Goal: Task Accomplishment & Management: Manage account settings

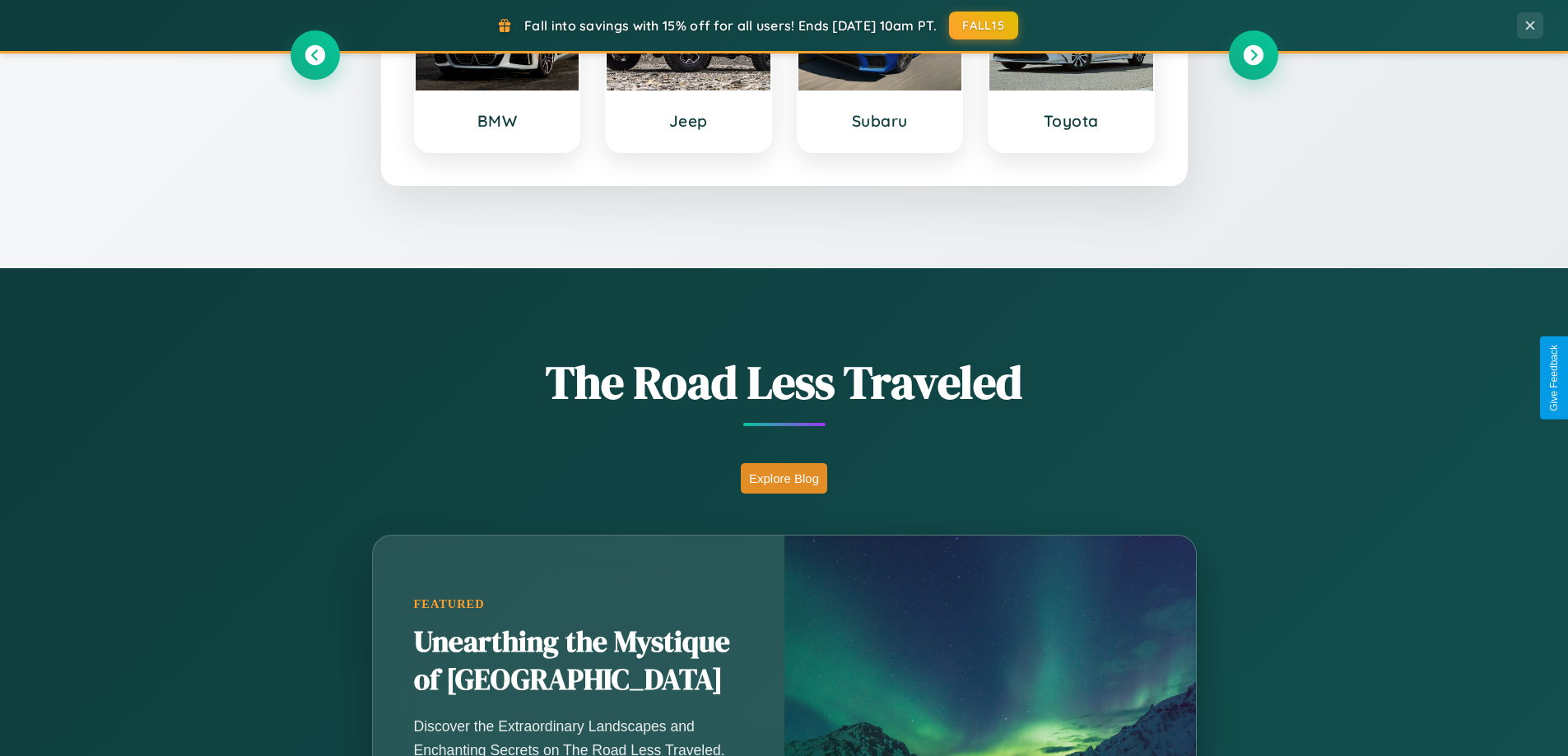
scroll to position [1132, 0]
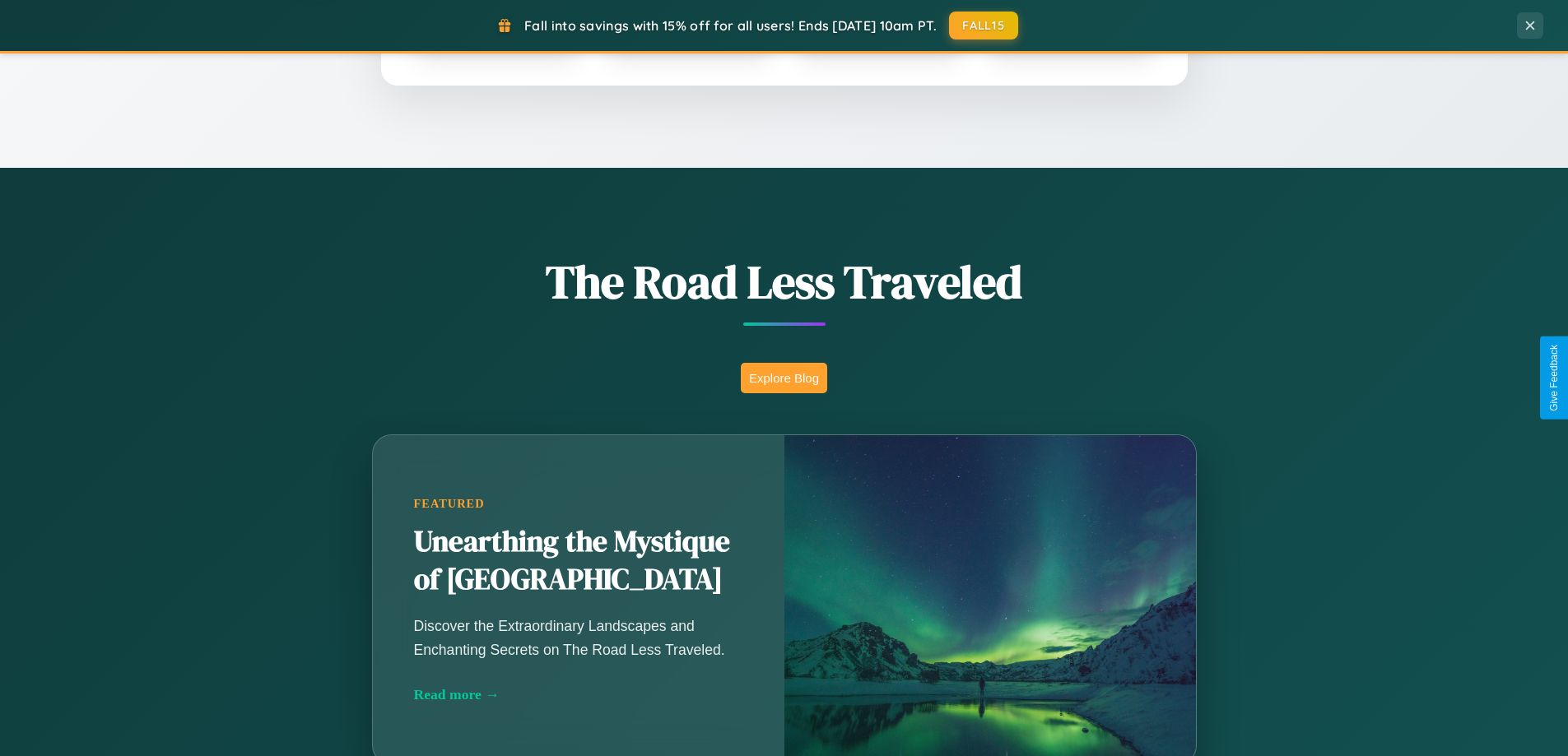
click at [784, 378] on button "Explore Blog" at bounding box center [784, 378] width 87 height 31
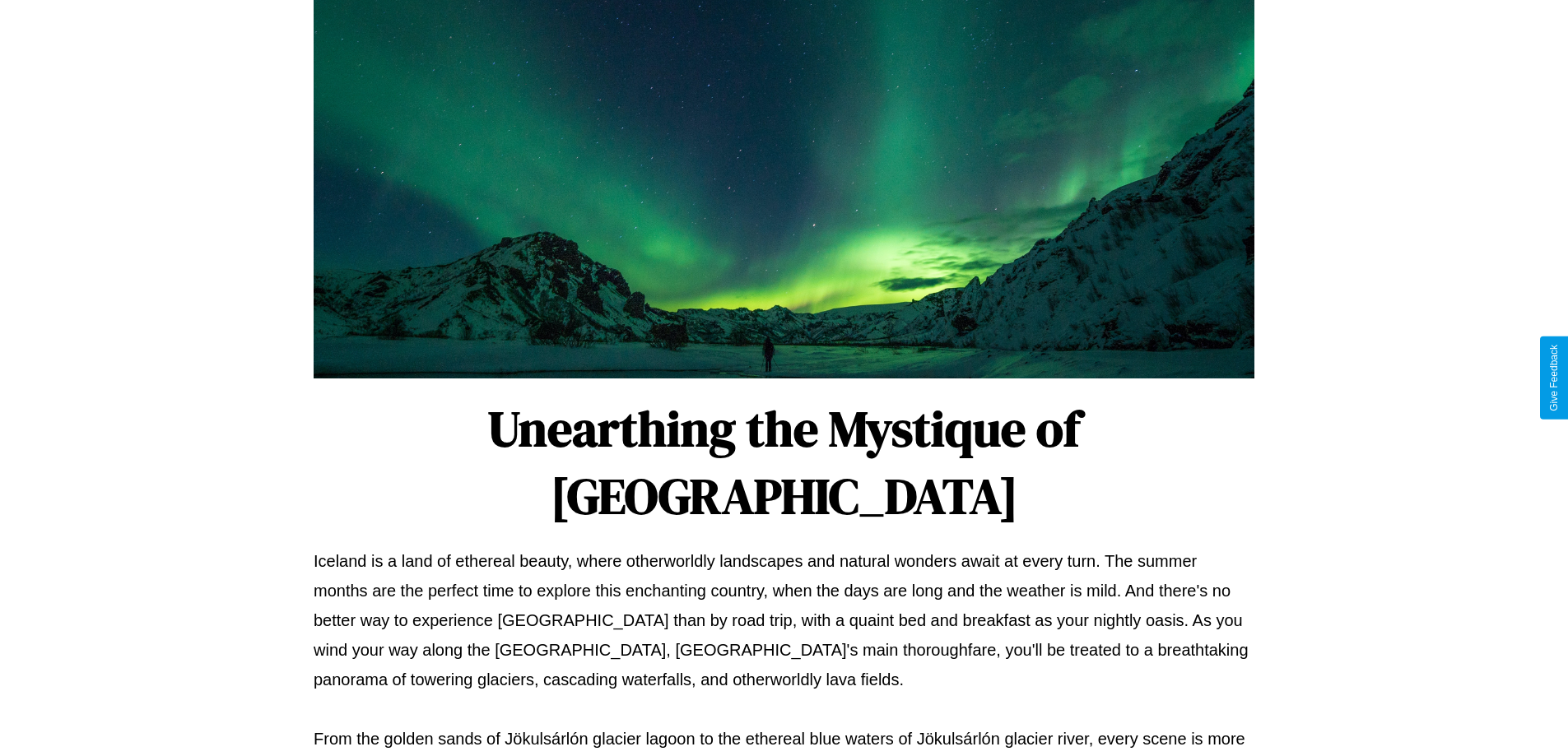
scroll to position [533, 0]
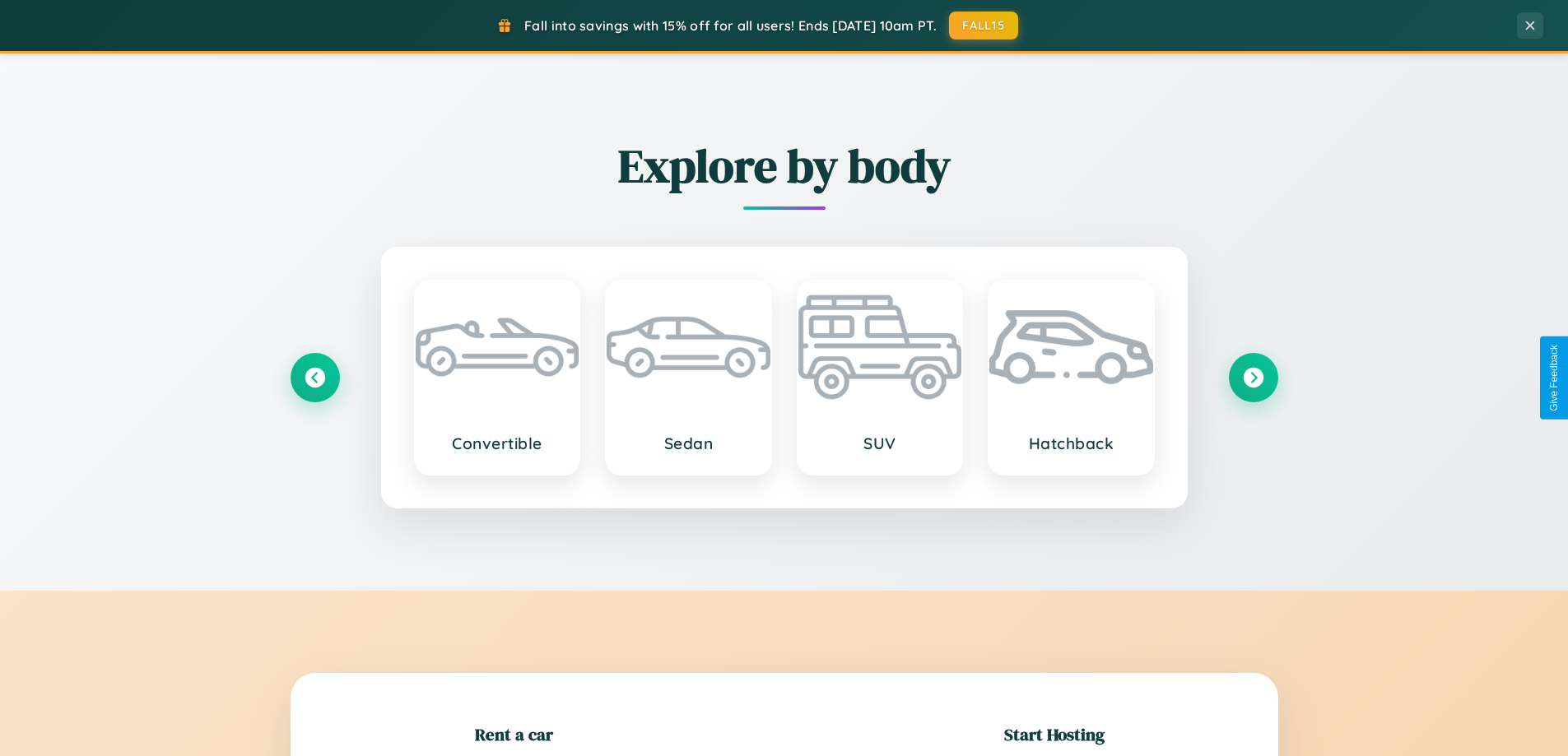
scroll to position [355, 0]
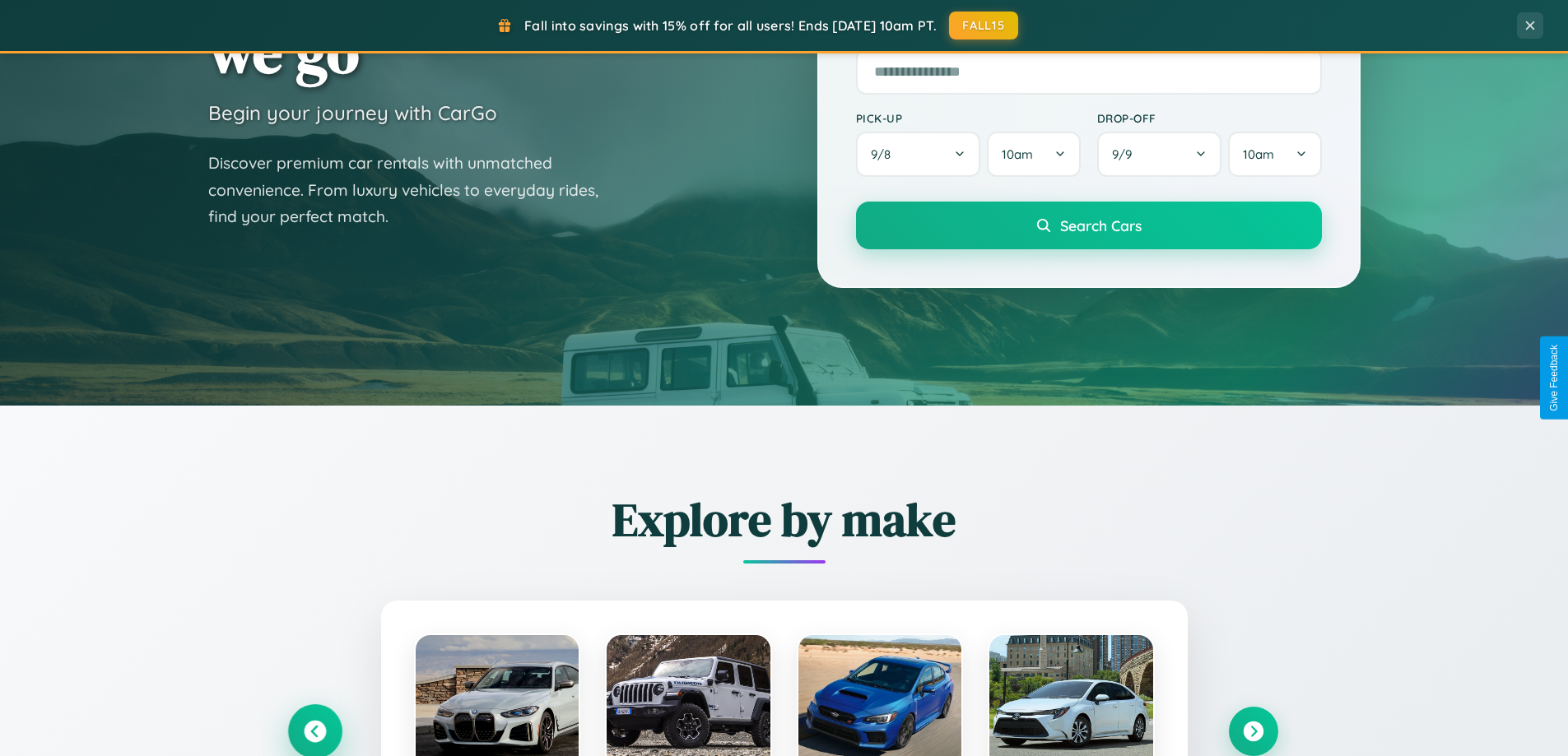
click at [315, 732] on icon at bounding box center [315, 732] width 23 height 23
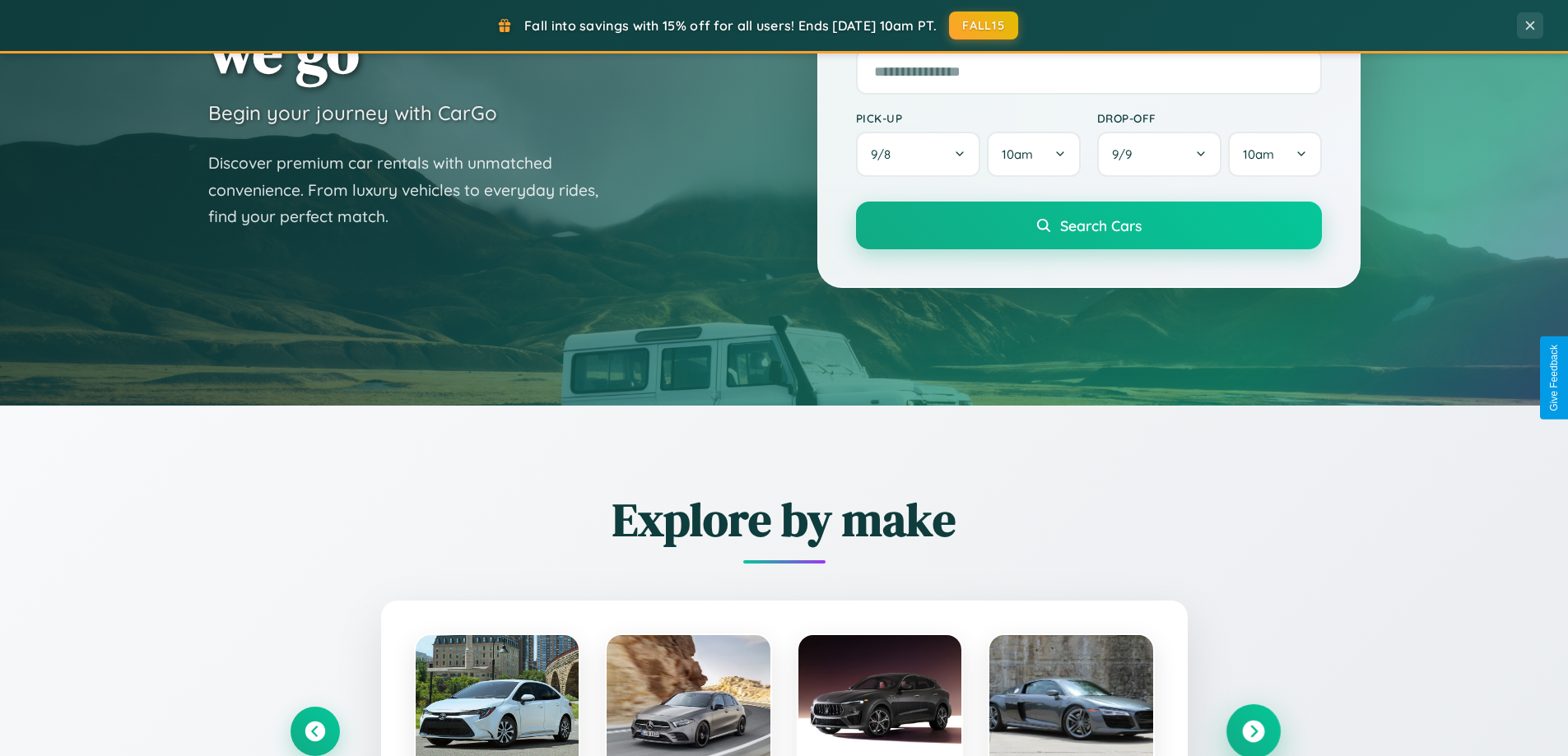
click at [1253, 732] on icon at bounding box center [1253, 732] width 23 height 23
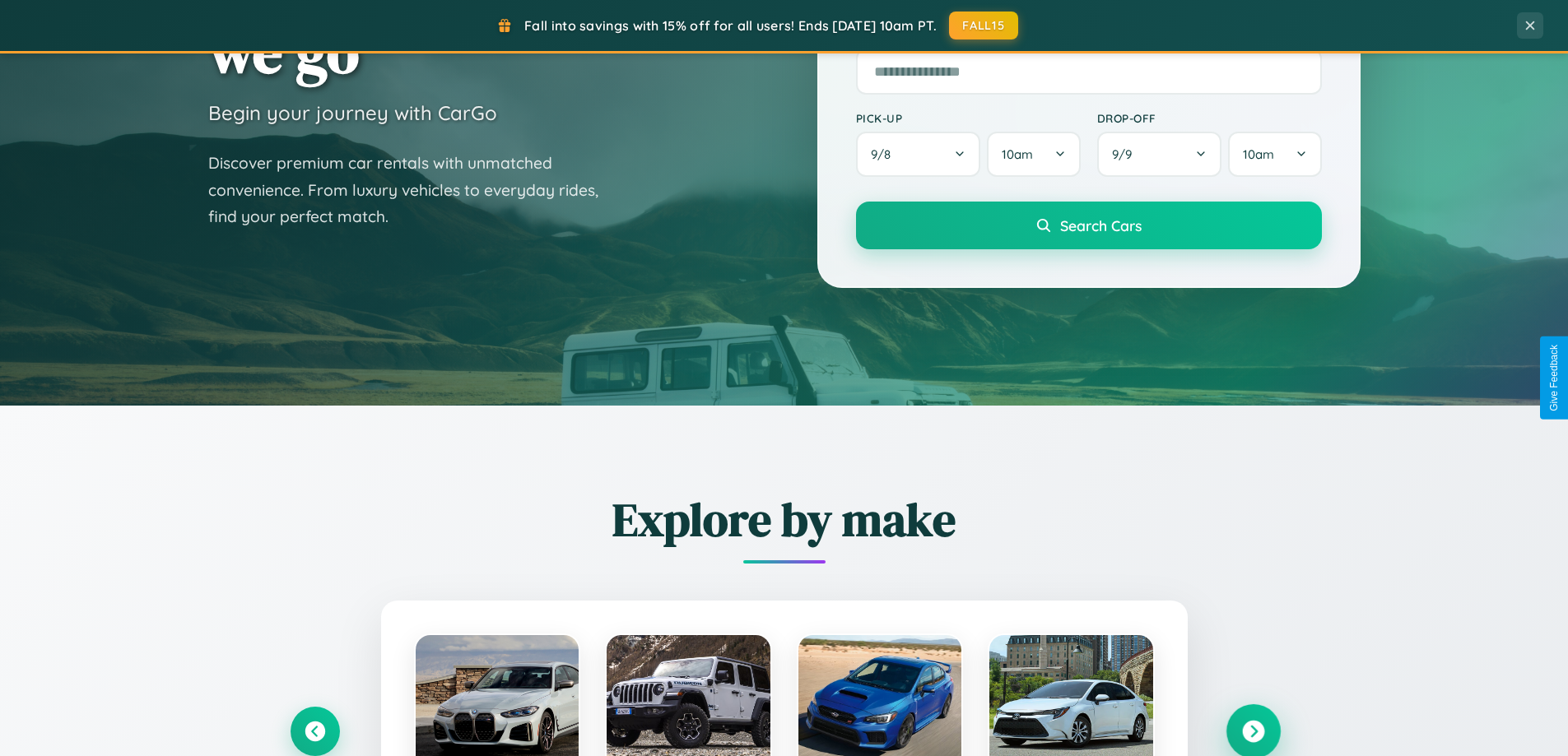
click at [1253, 730] on icon at bounding box center [1253, 732] width 23 height 23
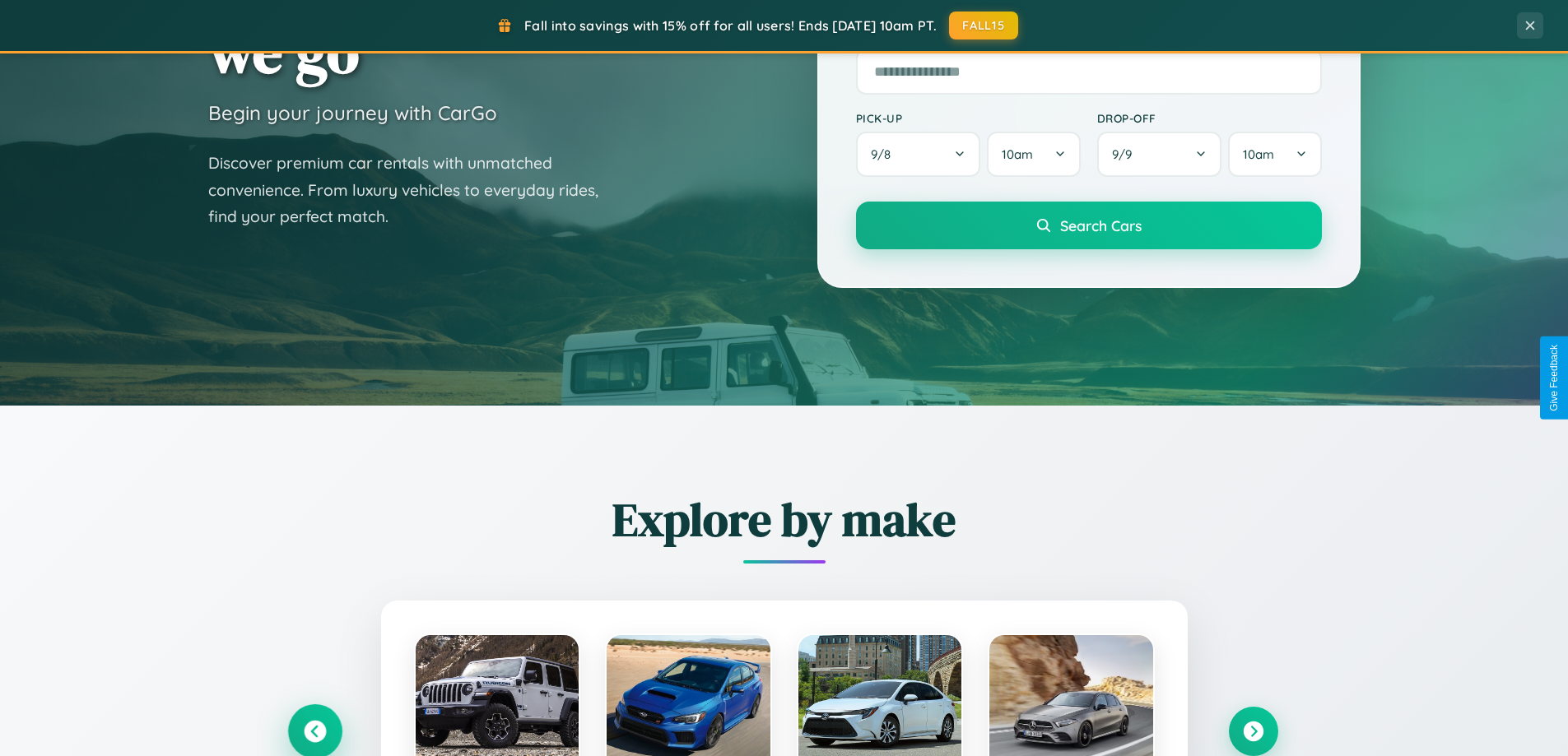
click at [315, 731] on icon at bounding box center [315, 732] width 23 height 23
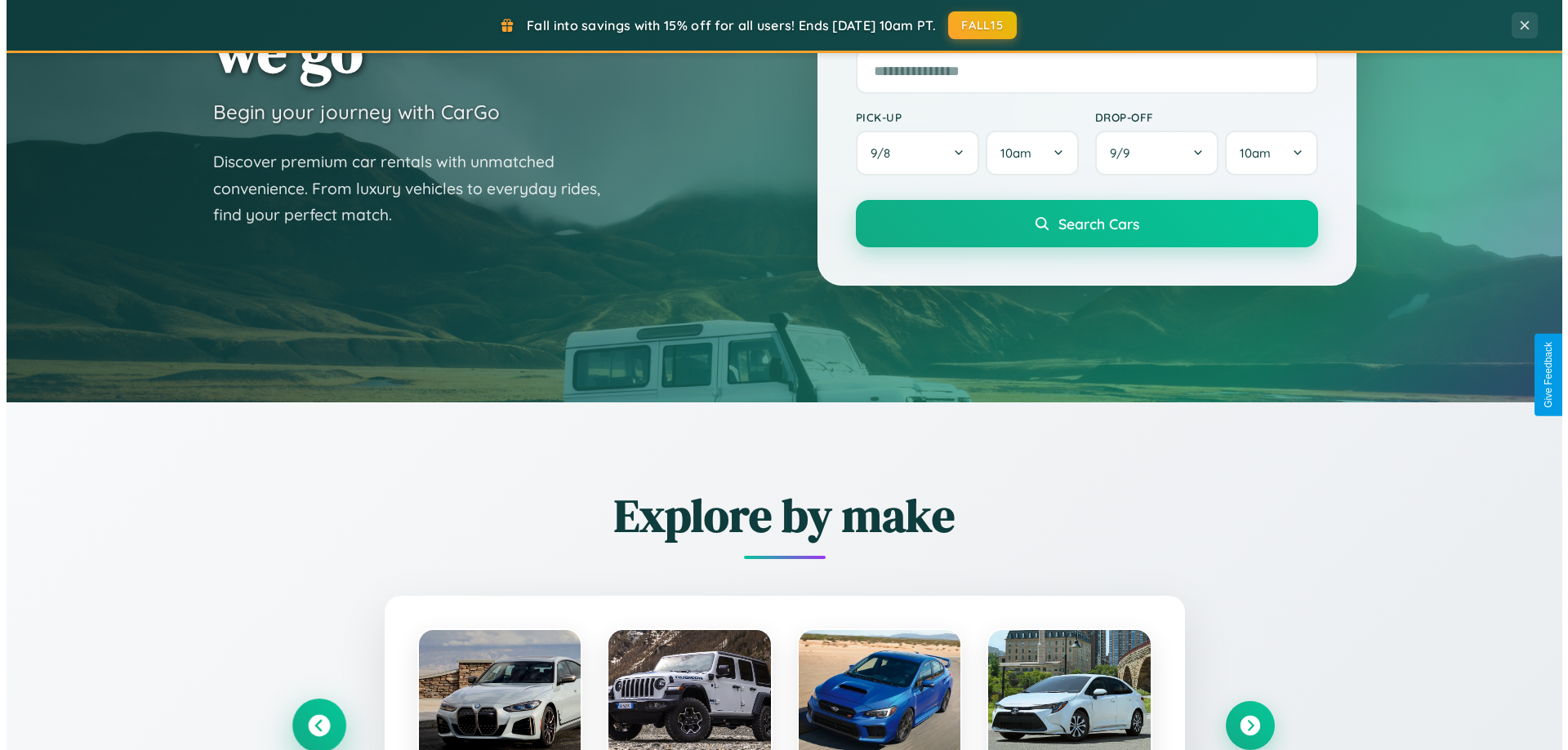
scroll to position [0, 0]
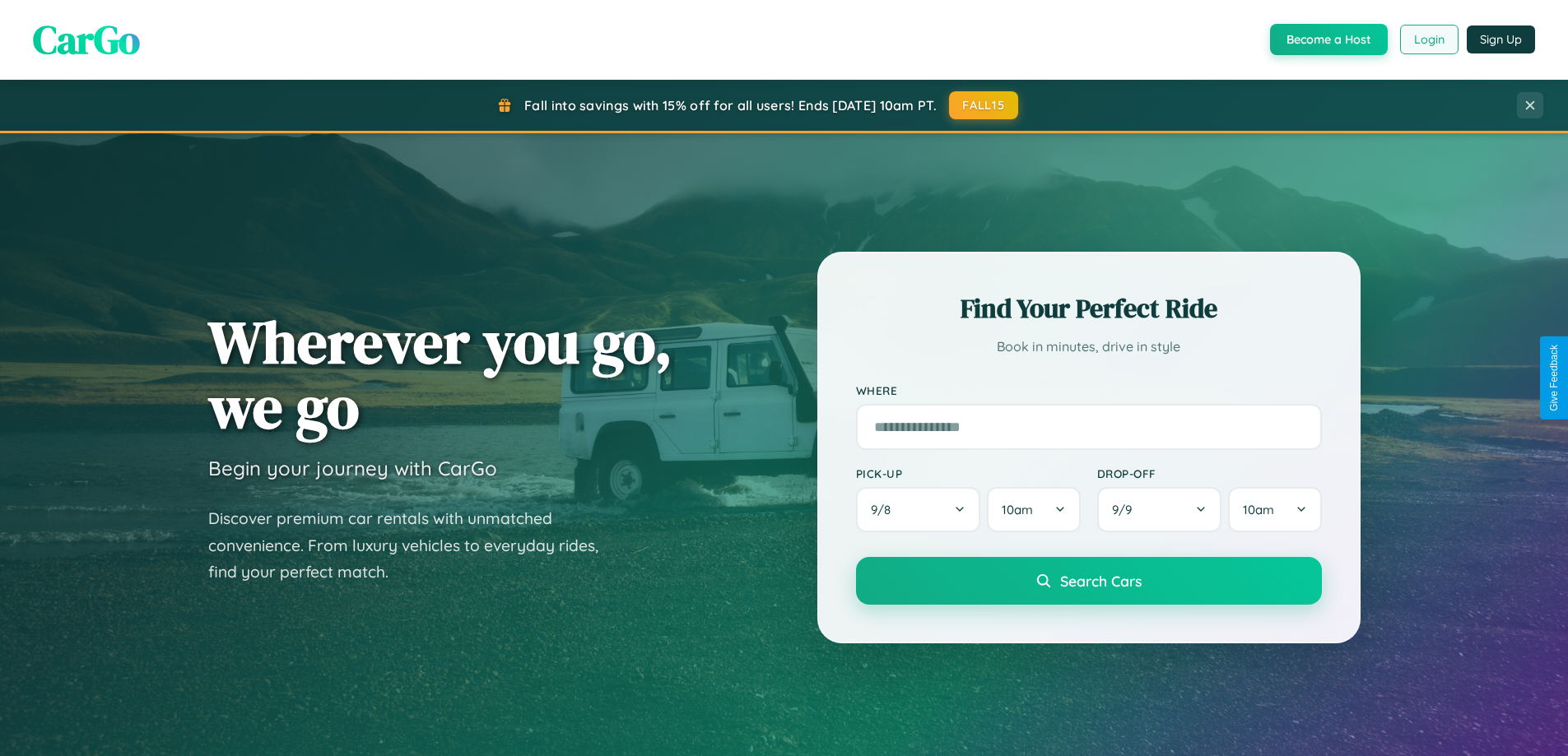
click at [1428, 40] on button "Login" at bounding box center [1429, 39] width 59 height 30
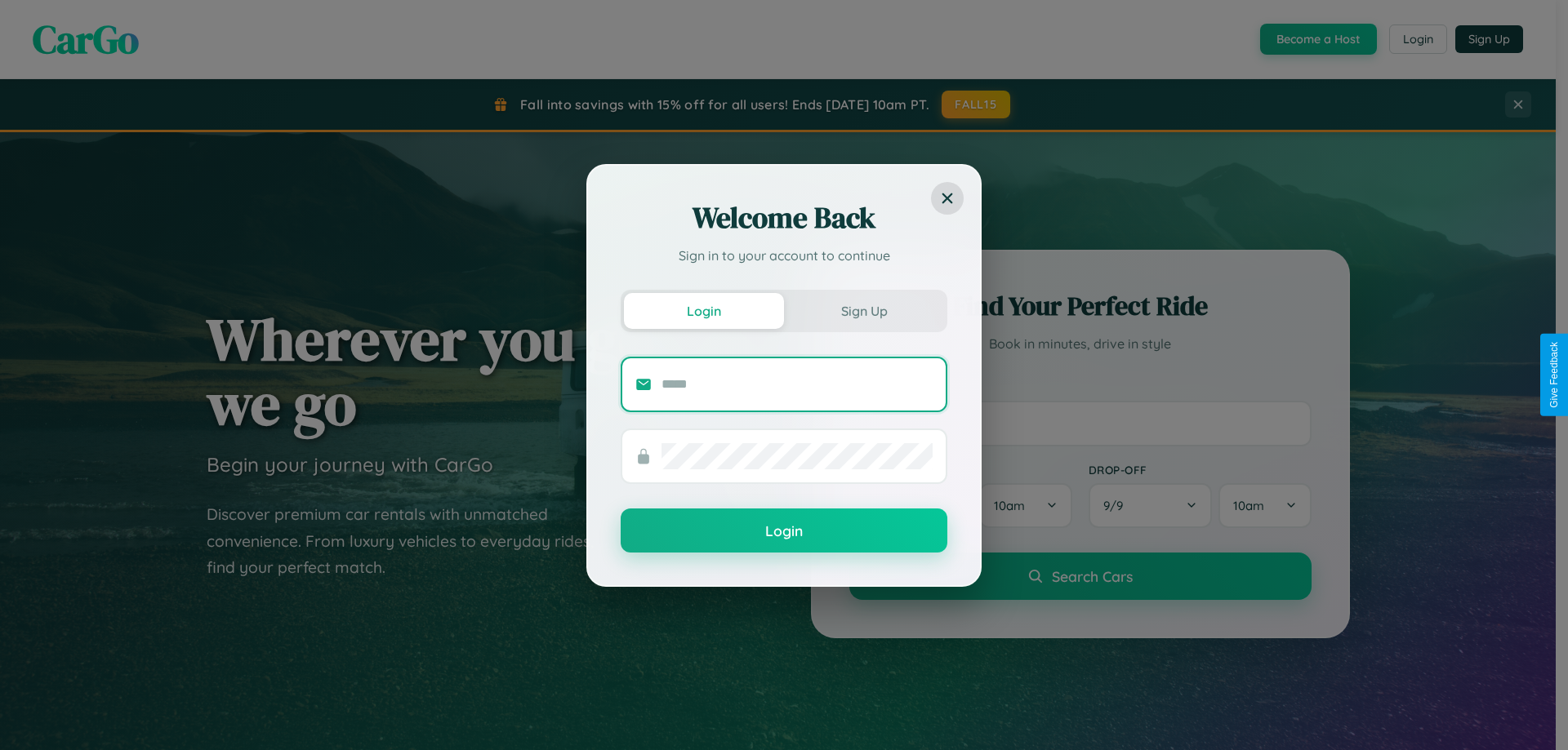
click at [797, 383] on input "text" at bounding box center [797, 383] width 271 height 26
type input "**********"
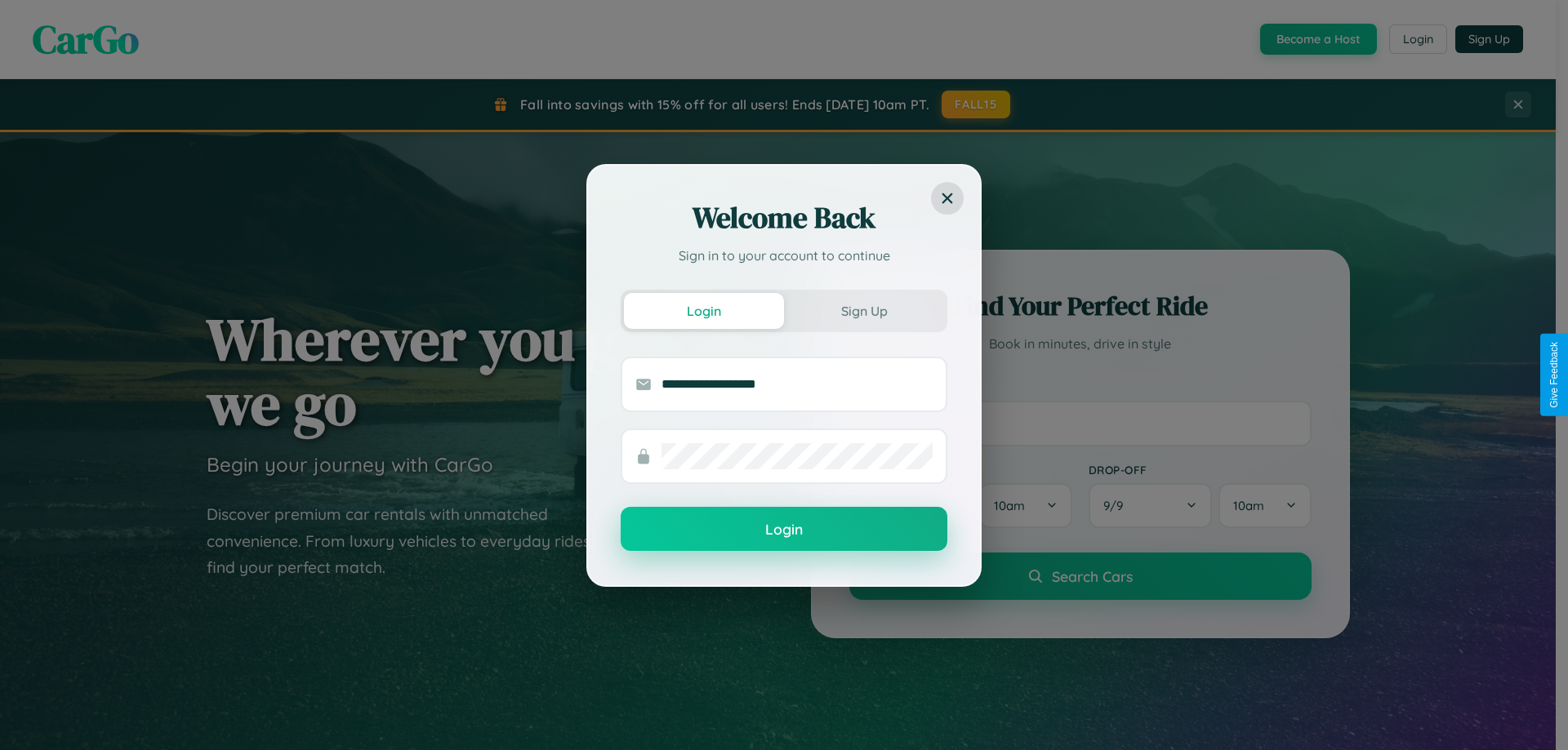
click at [784, 529] on button "Login" at bounding box center [784, 528] width 326 height 44
